Goal: Find specific page/section: Find specific page/section

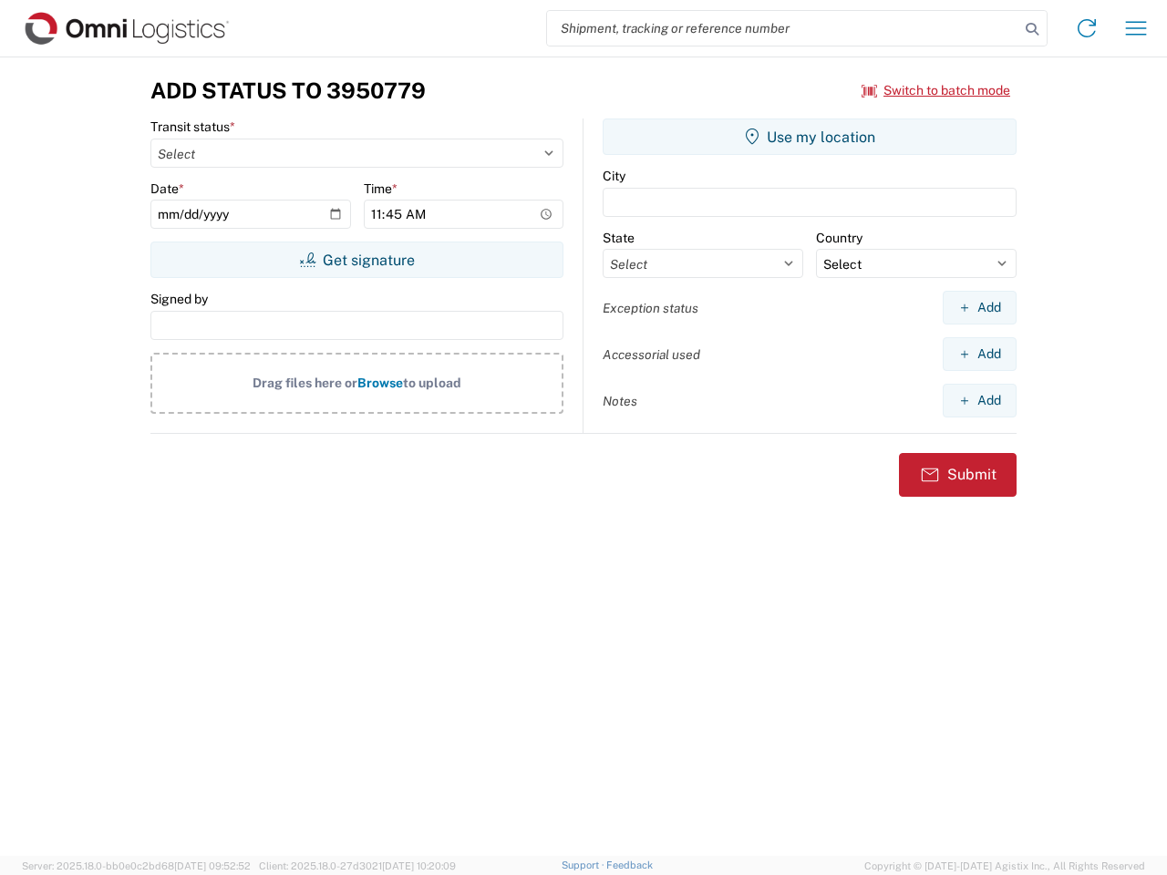
click at [783, 28] on input "search" at bounding box center [783, 28] width 472 height 35
click at [1032, 29] on icon at bounding box center [1032, 29] width 26 height 26
click at [1086, 28] on icon at bounding box center [1086, 28] width 29 height 29
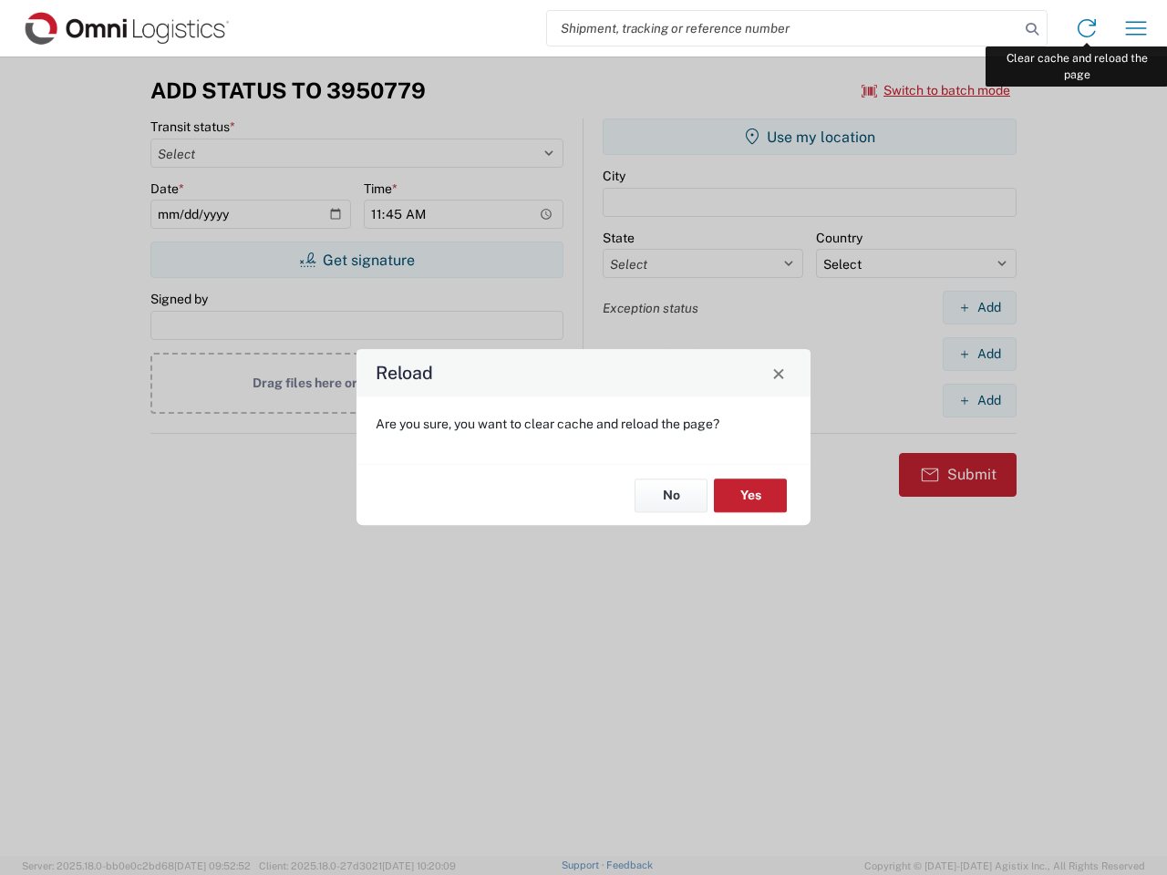
click at [1136, 28] on div "Reload Are you sure, you want to clear cache and reload the page? No Yes" at bounding box center [583, 437] width 1167 height 875
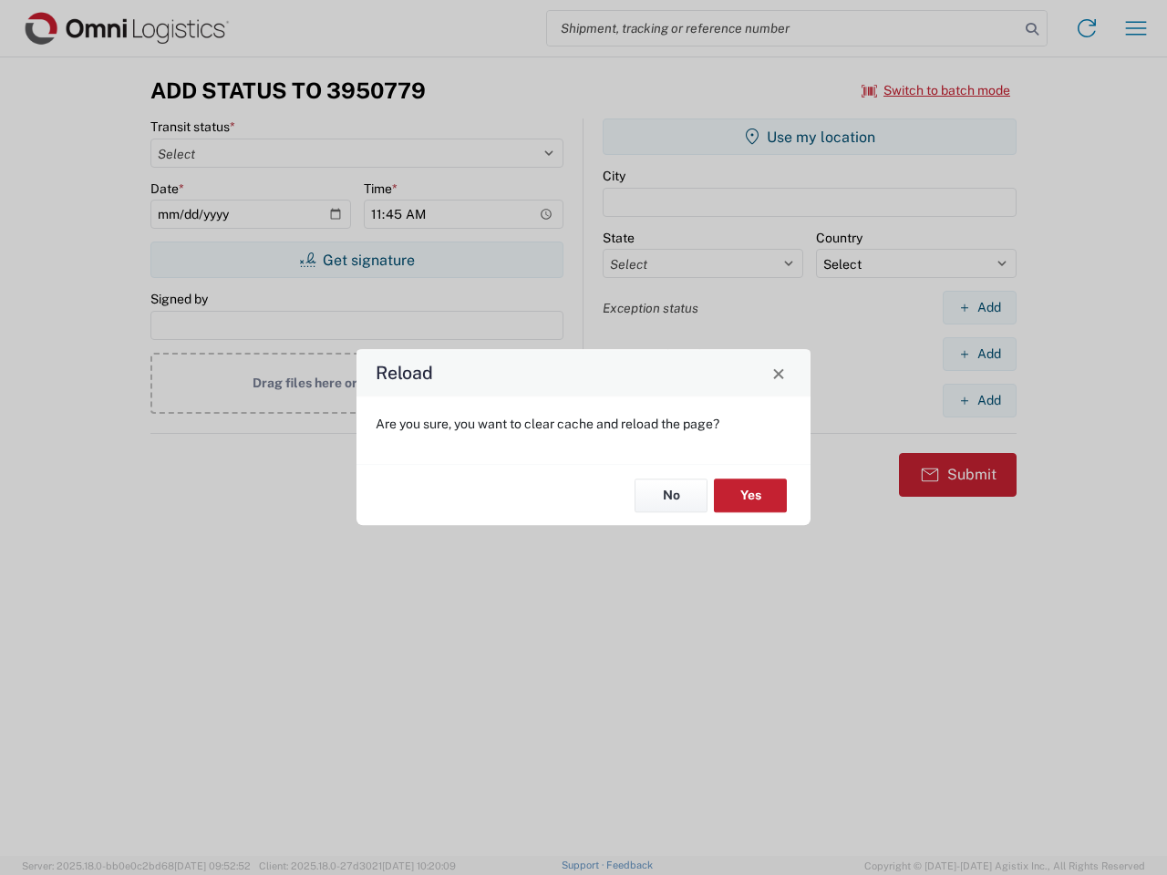
click at [936, 90] on div "Reload Are you sure, you want to clear cache and reload the page? No Yes" at bounding box center [583, 437] width 1167 height 875
click at [356, 260] on div "Reload Are you sure, you want to clear cache and reload the page? No Yes" at bounding box center [583, 437] width 1167 height 875
click at [809, 137] on div "Reload Are you sure, you want to clear cache and reload the page? No Yes" at bounding box center [583, 437] width 1167 height 875
click at [979, 307] on div "Reload Are you sure, you want to clear cache and reload the page? No Yes" at bounding box center [583, 437] width 1167 height 875
click at [979, 354] on div "Reload Are you sure, you want to clear cache and reload the page? No Yes" at bounding box center [583, 437] width 1167 height 875
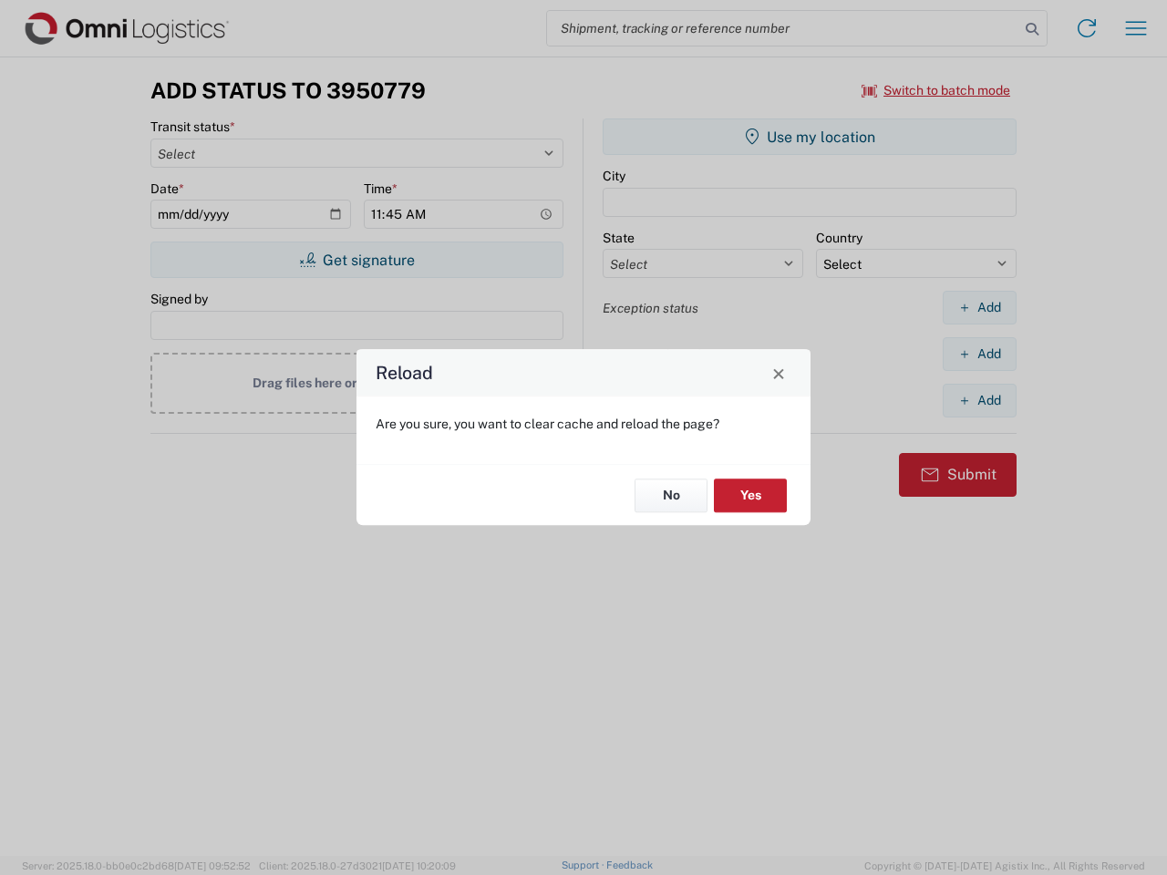
click at [979, 400] on div "Reload Are you sure, you want to clear cache and reload the page? No Yes" at bounding box center [583, 437] width 1167 height 875
